Goal: Check status

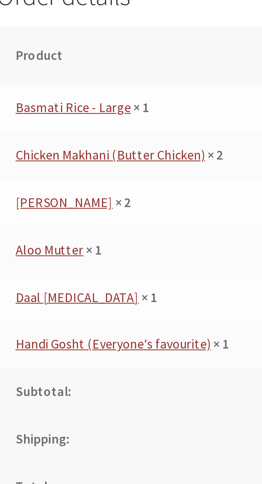
scroll to position [217, 0]
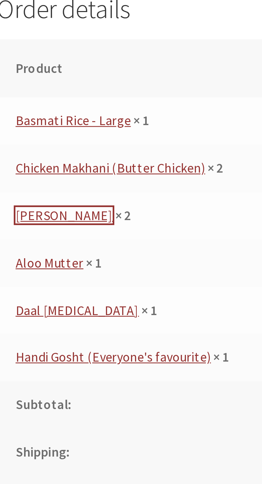
click at [108, 205] on link "Aloo Bengan" at bounding box center [103, 202] width 40 height 7
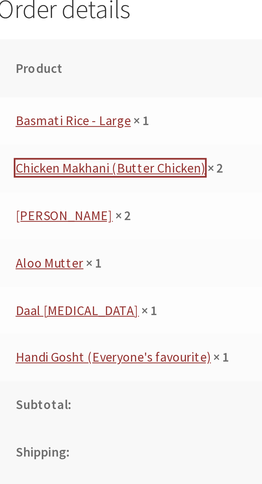
click at [136, 185] on link "Chicken Makhani (Butter Chicken)" at bounding box center [122, 183] width 78 height 7
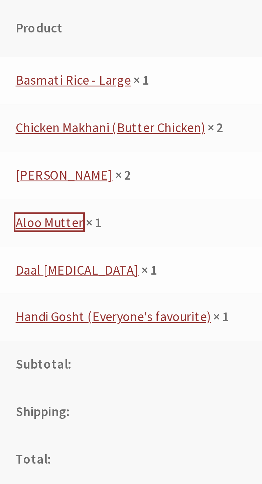
click at [99, 224] on link "Aloo Mutter" at bounding box center [97, 221] width 28 height 7
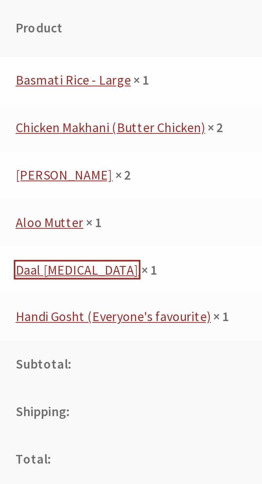
click at [97, 244] on link "Daal [MEDICAL_DATA]" at bounding box center [108, 241] width 50 height 7
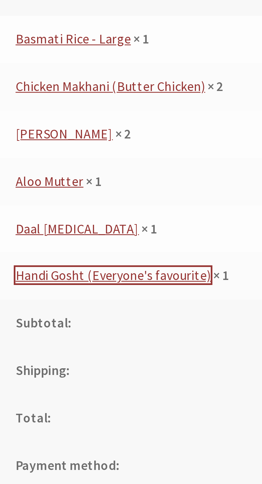
click at [145, 262] on link "Handi Gosht (Everyone's favourite)" at bounding box center [123, 260] width 80 height 7
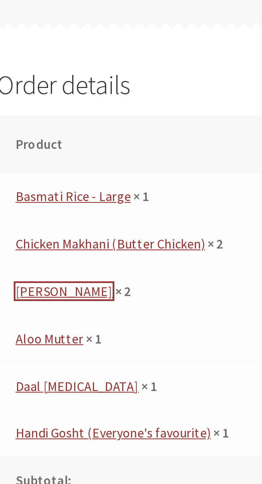
click at [93, 201] on link "[PERSON_NAME]" at bounding box center [103, 202] width 40 height 7
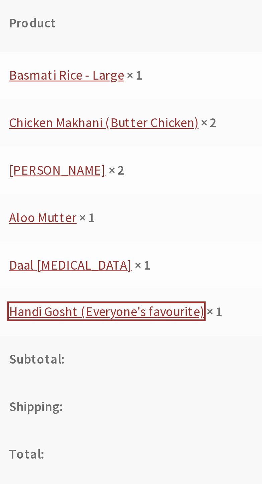
click at [137, 262] on link "Handi Gosht (Everyone's favourite)" at bounding box center [123, 260] width 80 height 7
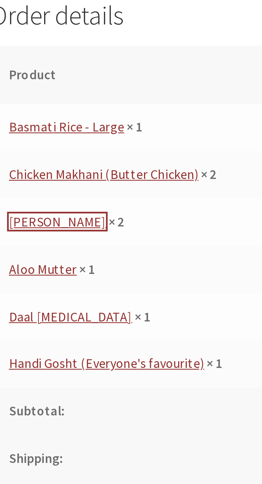
click at [106, 204] on link "[PERSON_NAME]" at bounding box center [103, 202] width 40 height 7
